Goal: Task Accomplishment & Management: Manage account settings

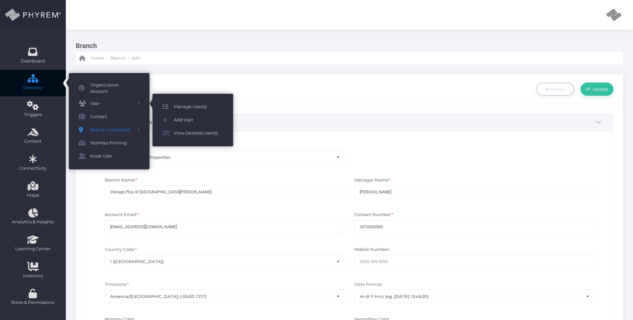
click at [183, 108] on span "Manage User(s)" at bounding box center [198, 107] width 49 height 9
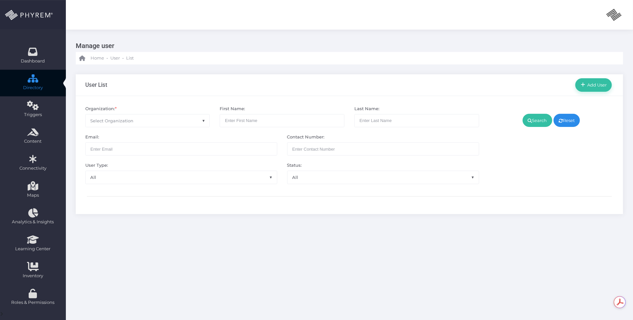
click at [160, 121] on span "Select Organization" at bounding box center [148, 121] width 124 height 13
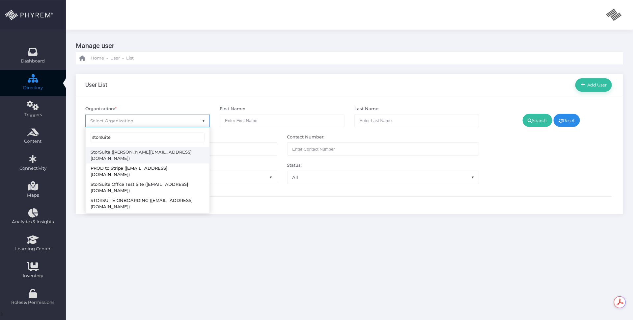
type input "storsuite"
select select "4794"
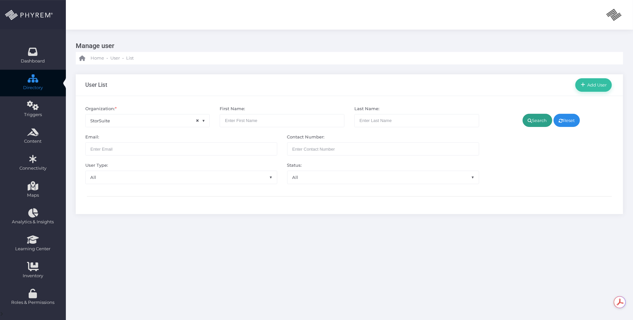
click at [536, 118] on link "Search" at bounding box center [538, 120] width 30 height 13
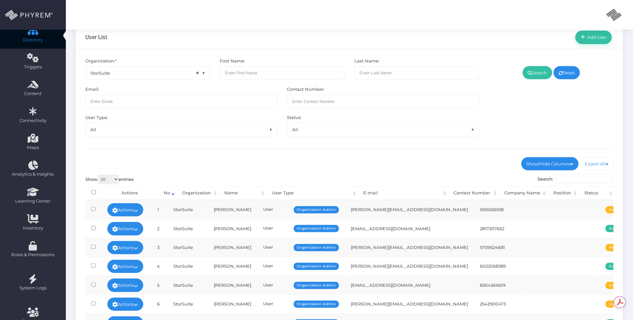
scroll to position [133, 0]
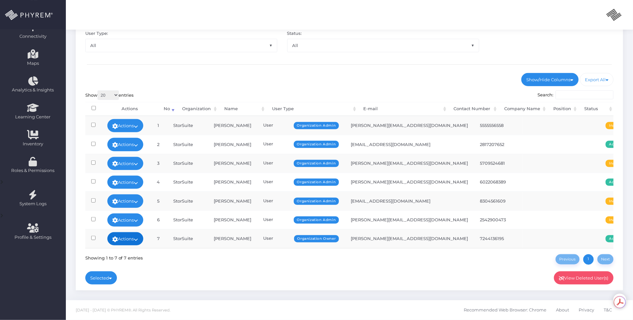
click at [140, 237] on link "Actions" at bounding box center [125, 239] width 36 height 13
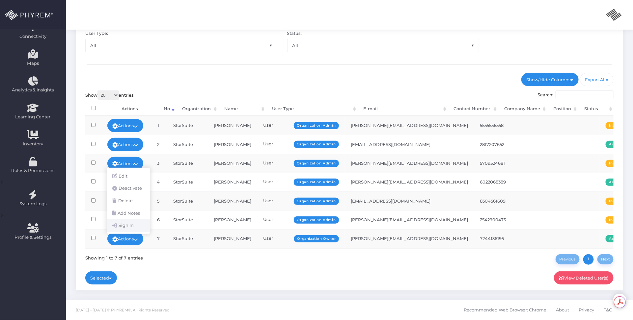
click at [130, 225] on link "Sign In" at bounding box center [128, 226] width 43 height 13
